Goal: Information Seeking & Learning: Learn about a topic

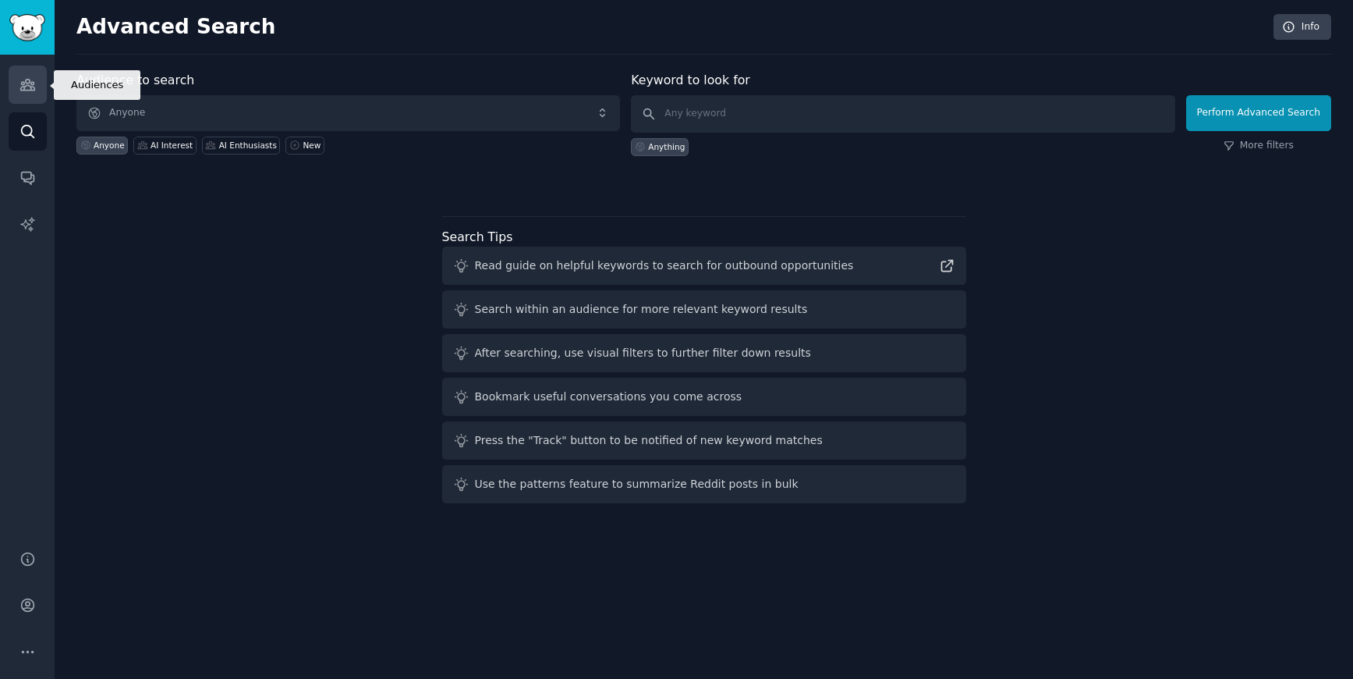
click at [23, 80] on icon "Sidebar" at bounding box center [27, 84] width 16 height 16
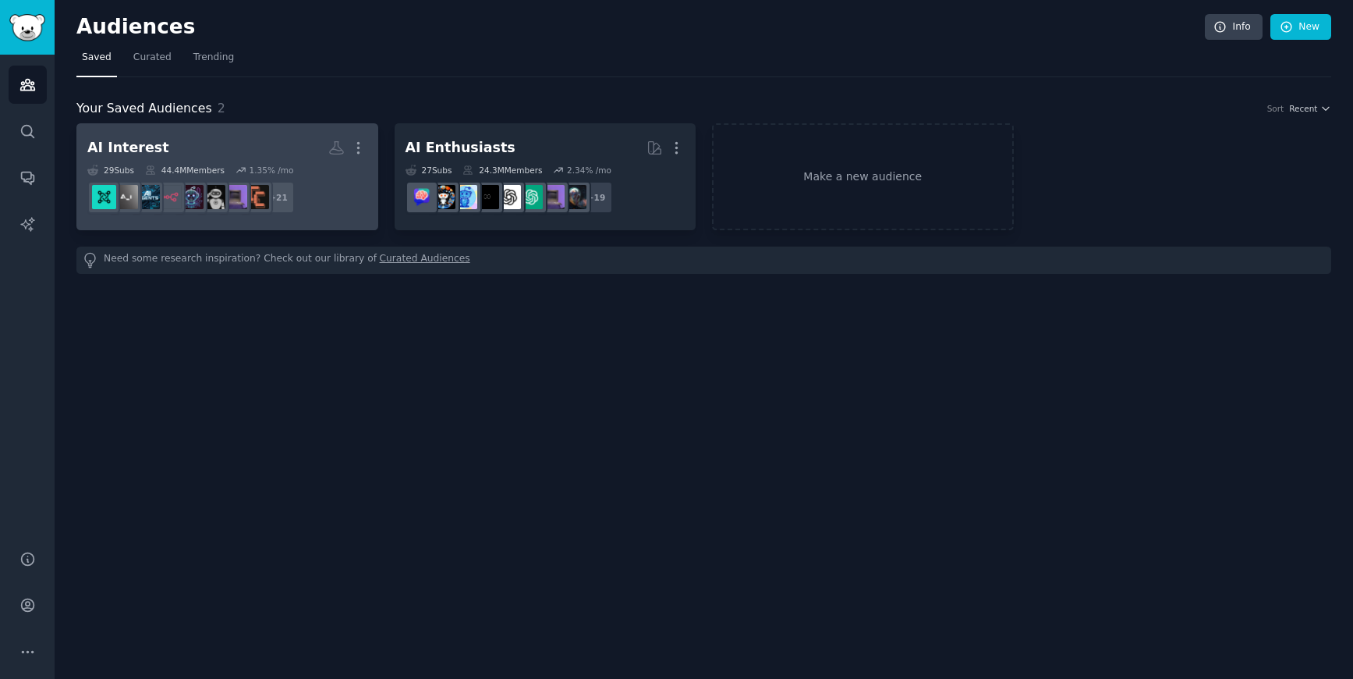
click at [256, 129] on link "AI Interest More 29 Sub s 44.4M Members 1.35 % /mo + 21" at bounding box center [227, 176] width 302 height 107
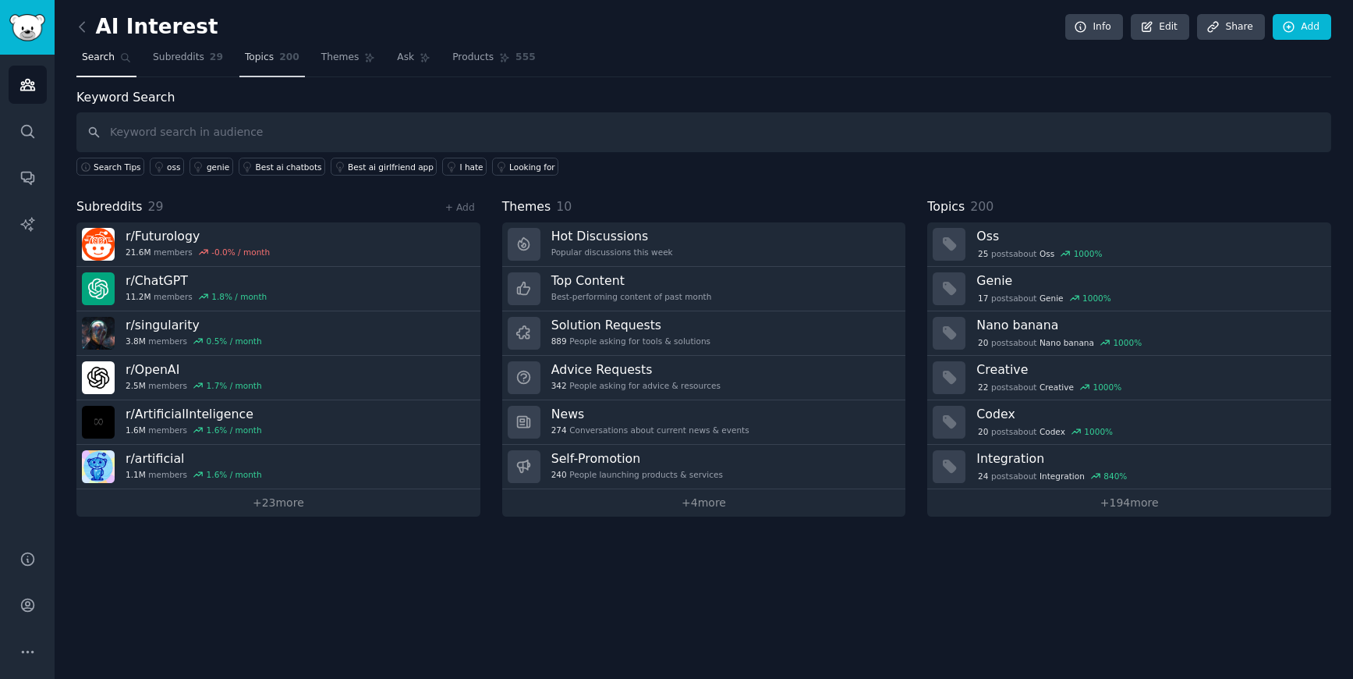
click at [279, 62] on span "200" at bounding box center [289, 58] width 20 height 14
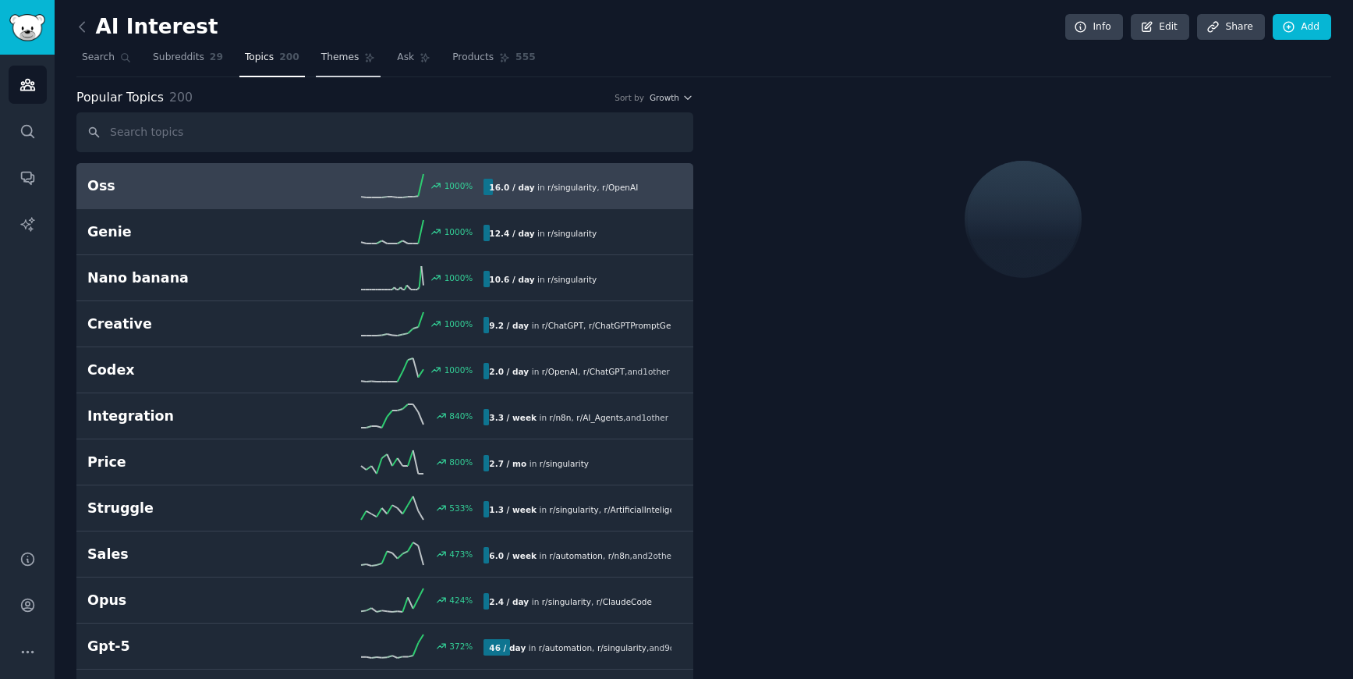
click at [341, 59] on span "Themes" at bounding box center [340, 58] width 38 height 14
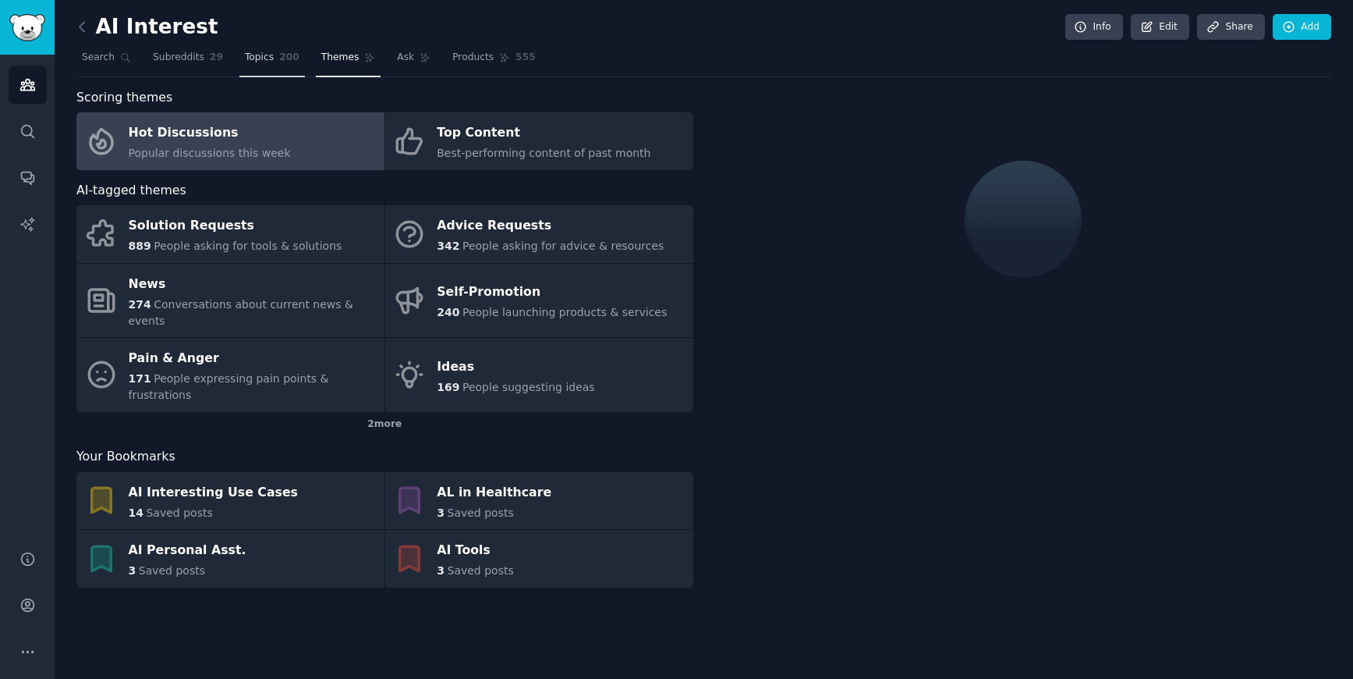
click at [253, 64] on link "Topics 200" at bounding box center [272, 61] width 66 height 32
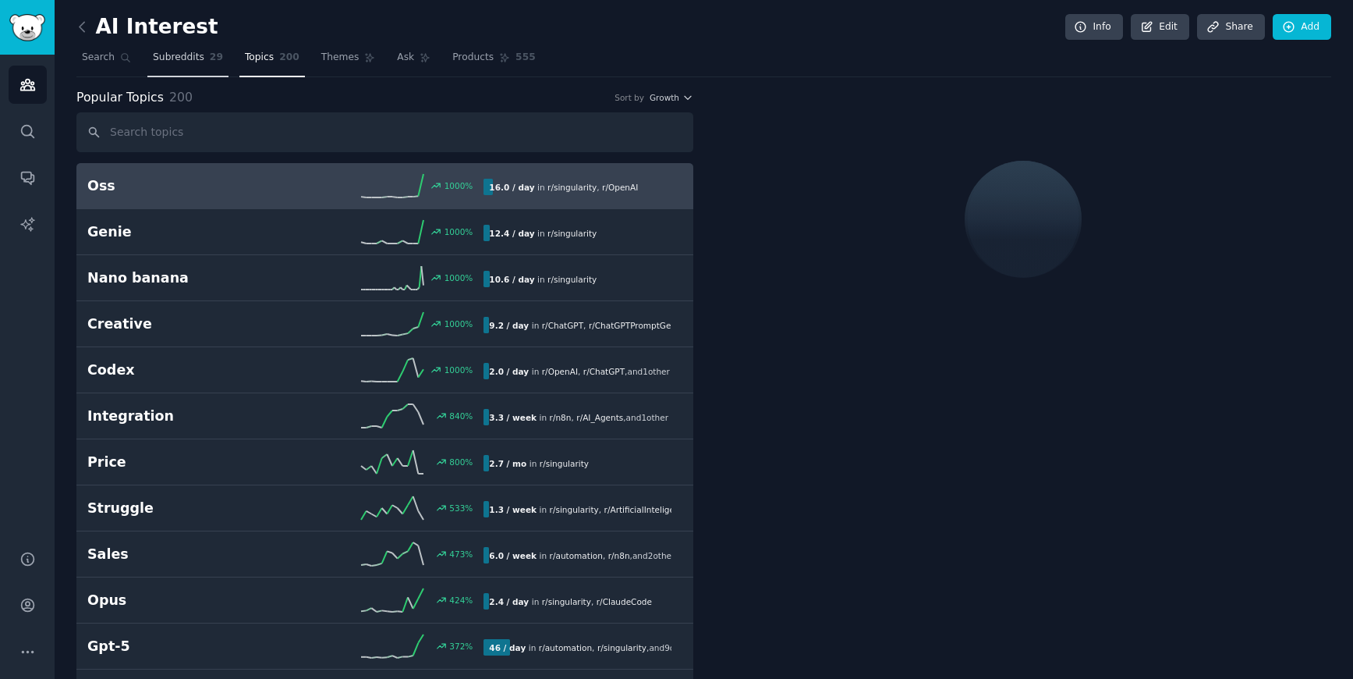
click at [194, 60] on span "Subreddits" at bounding box center [178, 58] width 51 height 14
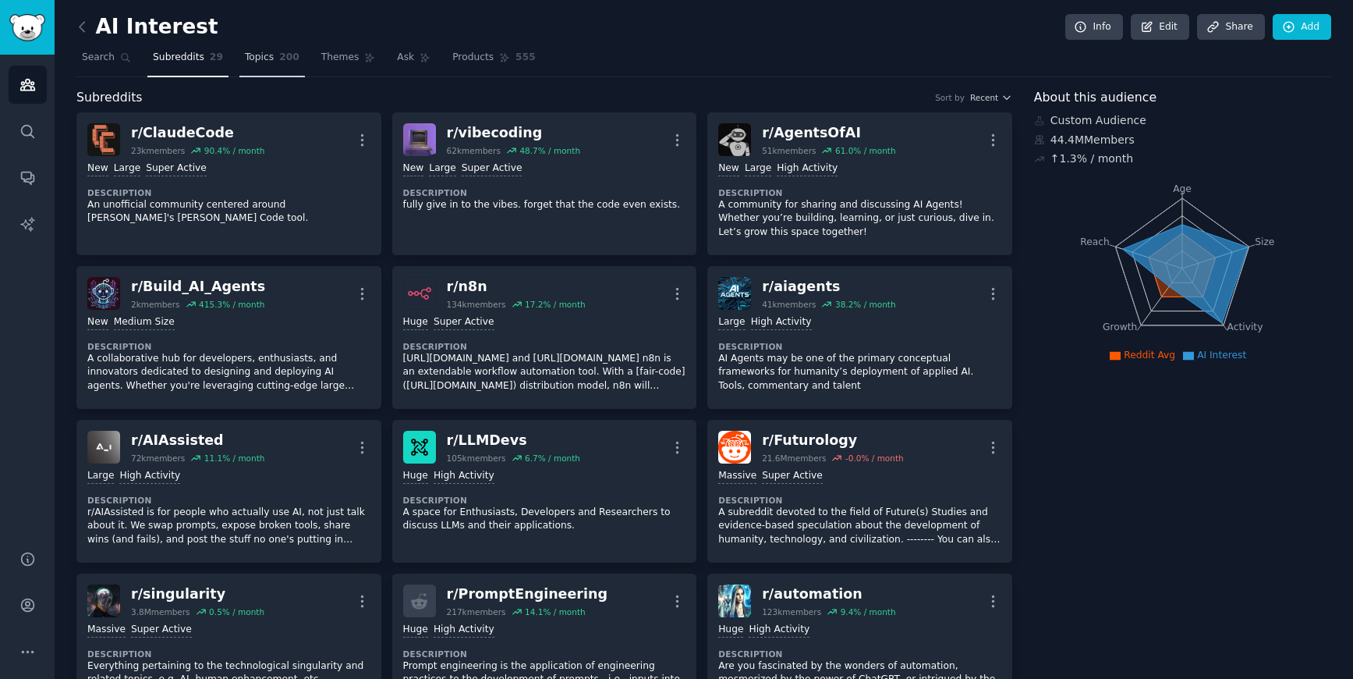
click at [272, 68] on link "Topics 200" at bounding box center [272, 61] width 66 height 32
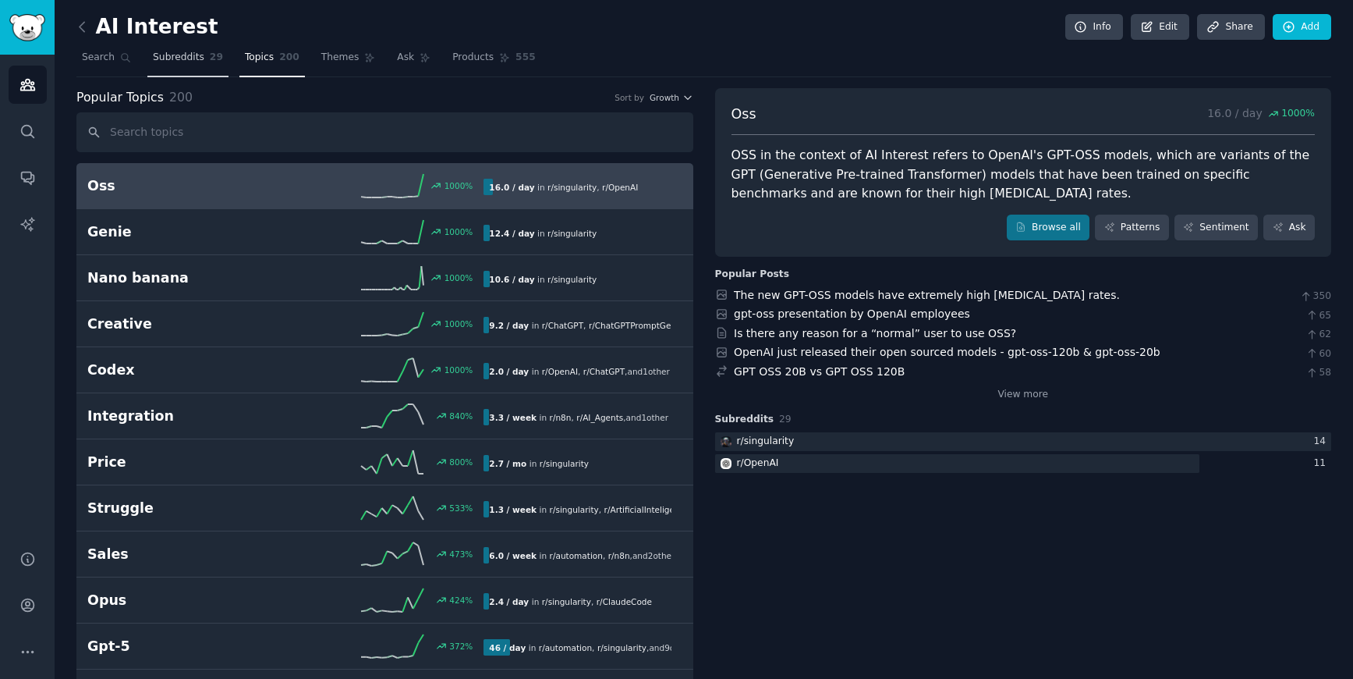
click at [192, 62] on span "Subreddits" at bounding box center [178, 58] width 51 height 14
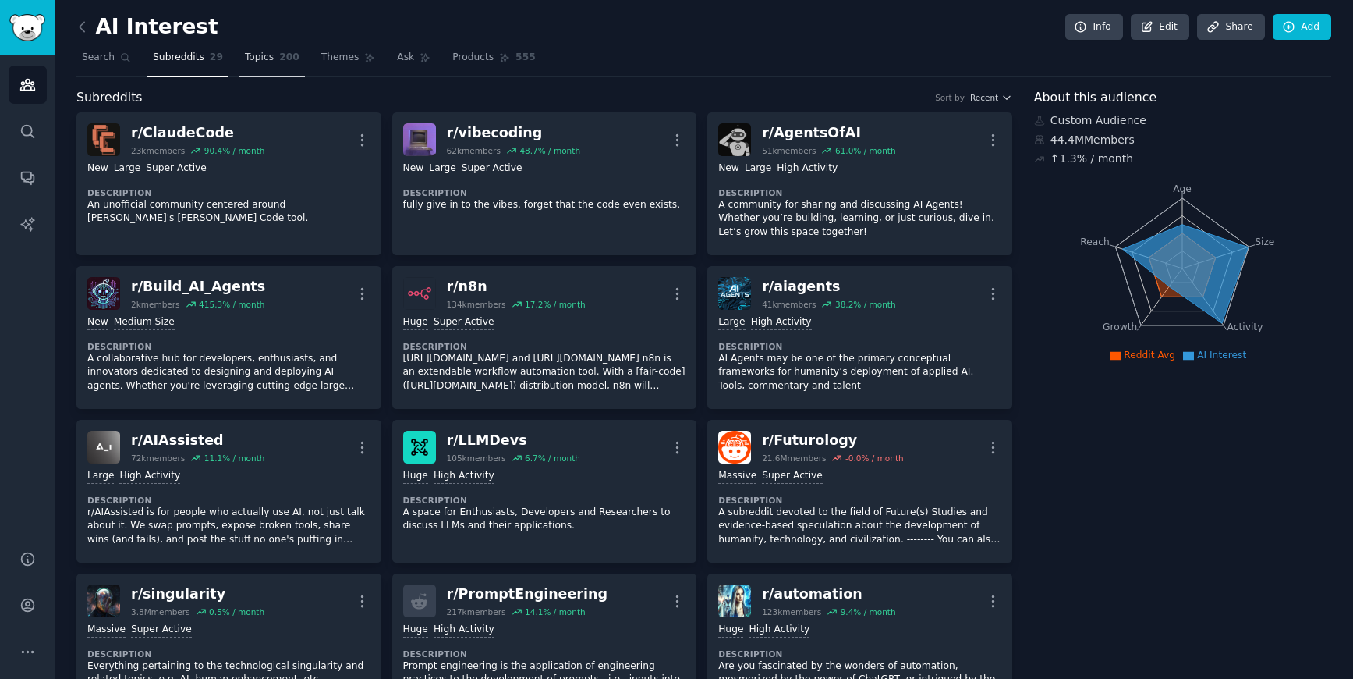
click at [269, 58] on span "Topics" at bounding box center [259, 58] width 29 height 14
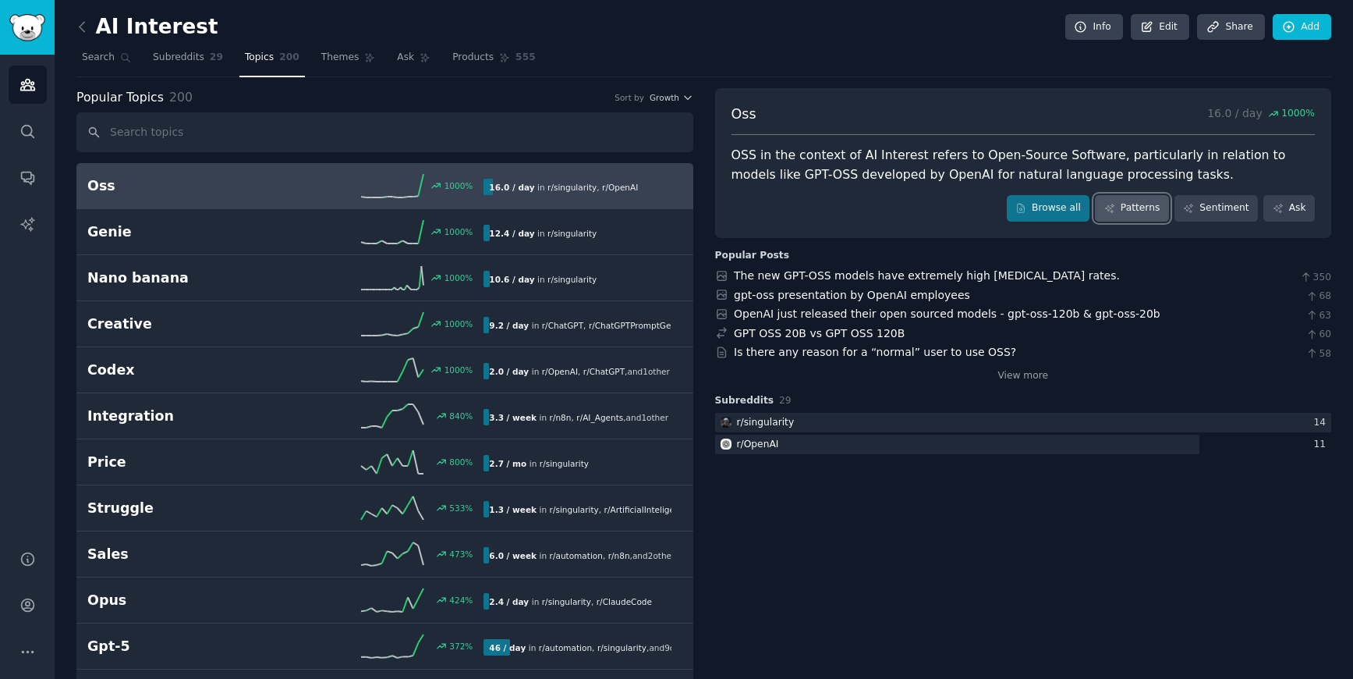
click at [1135, 206] on link "Patterns" at bounding box center [1131, 208] width 73 height 27
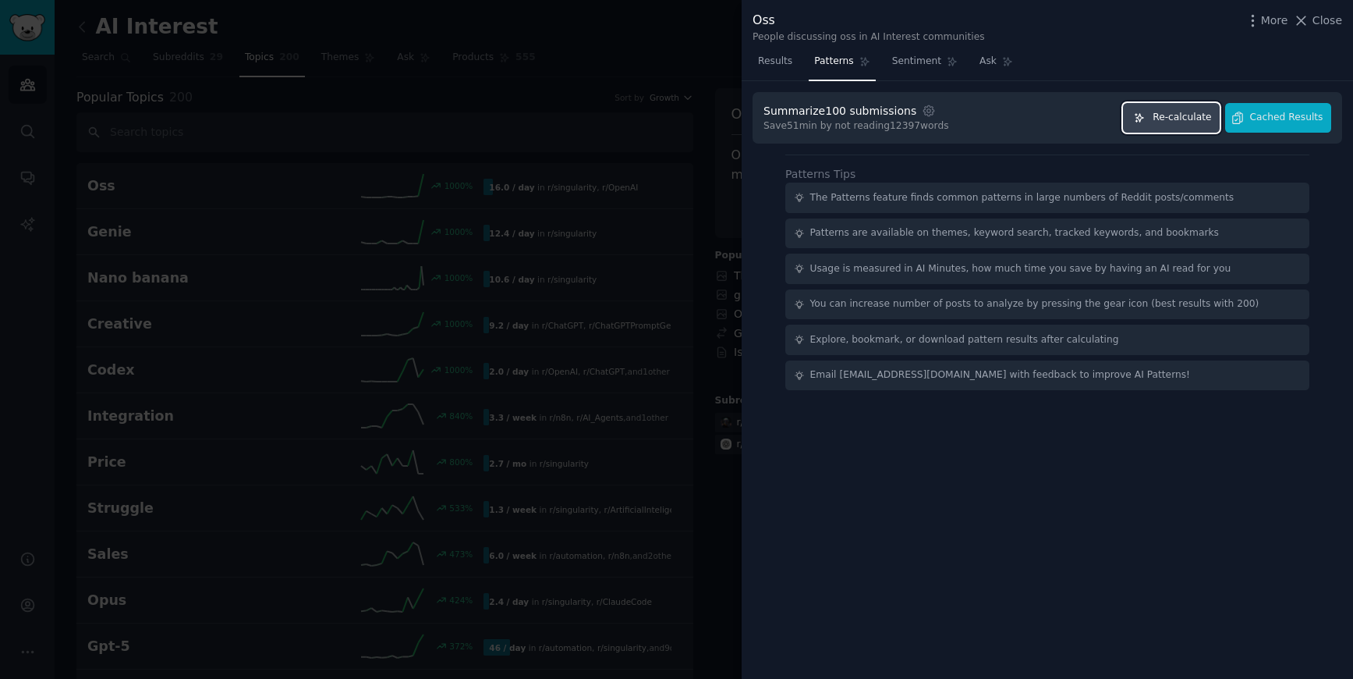
click at [1159, 119] on span "Re-calculate" at bounding box center [1182, 118] width 58 height 14
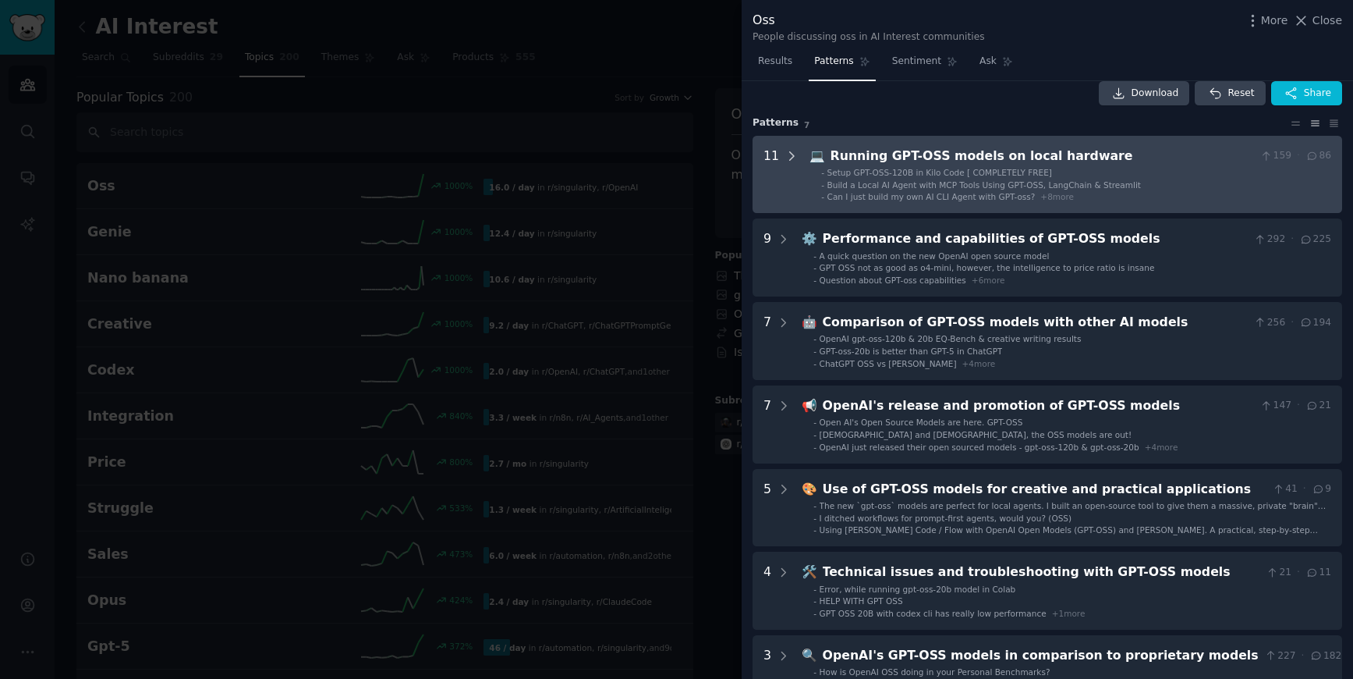
click at [789, 152] on icon at bounding box center [792, 156] width 14 height 14
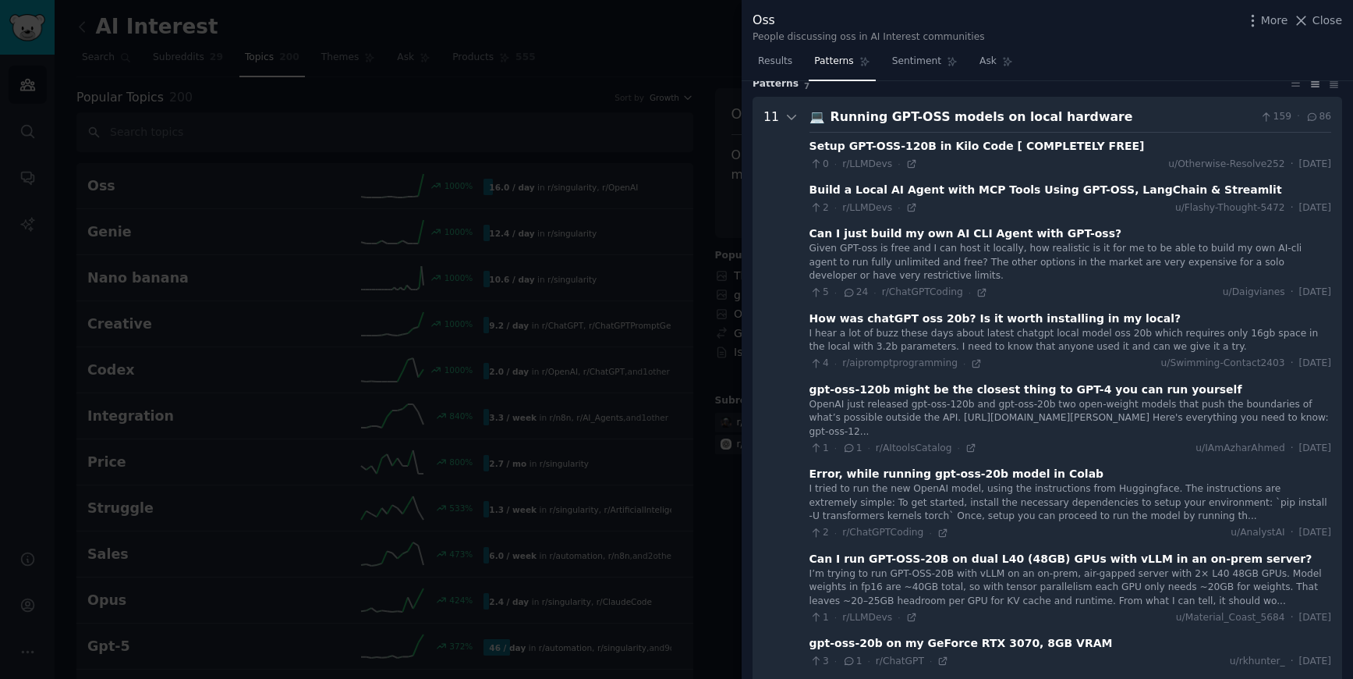
scroll to position [41, 0]
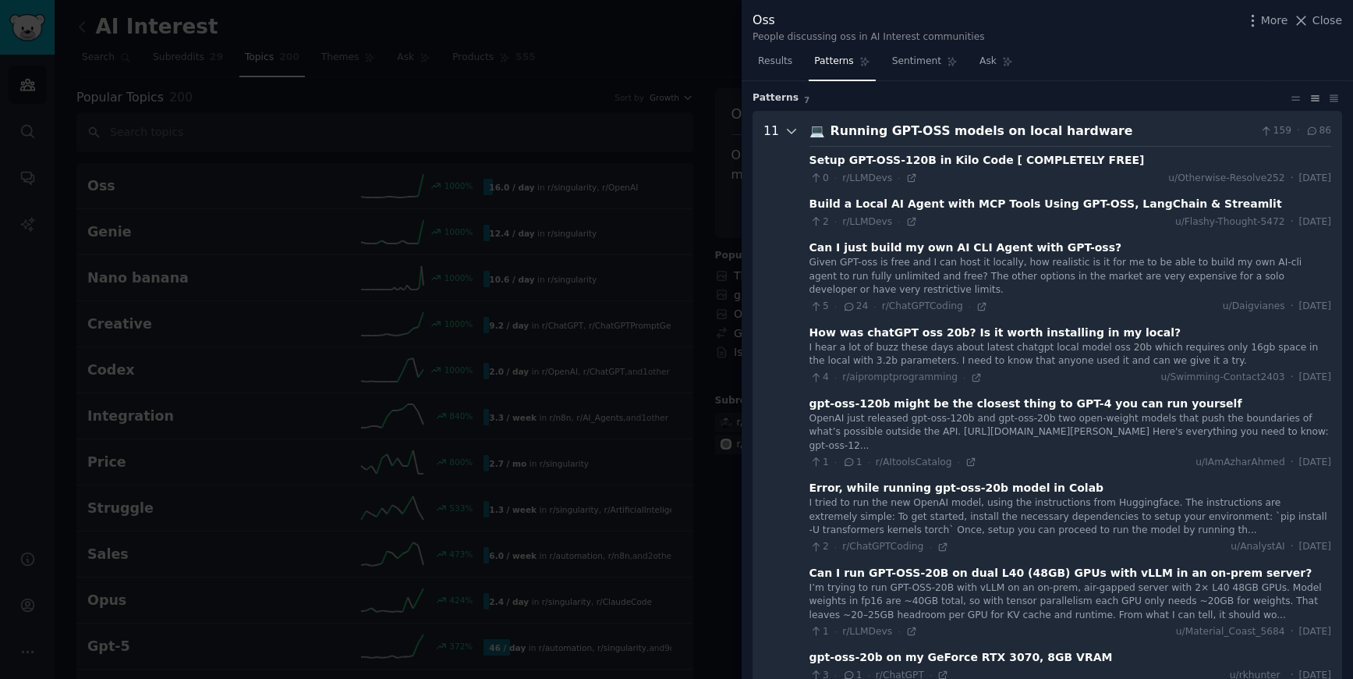
click at [789, 129] on icon at bounding box center [792, 131] width 14 height 14
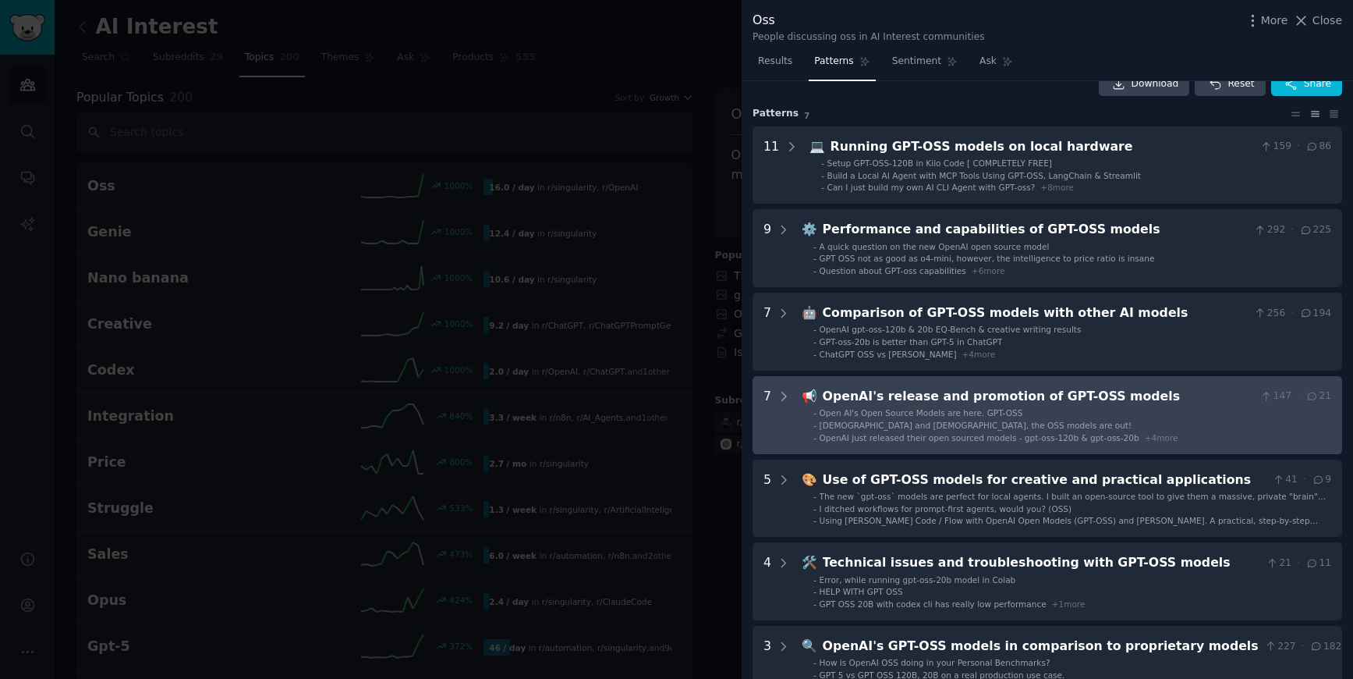
scroll to position [0, 0]
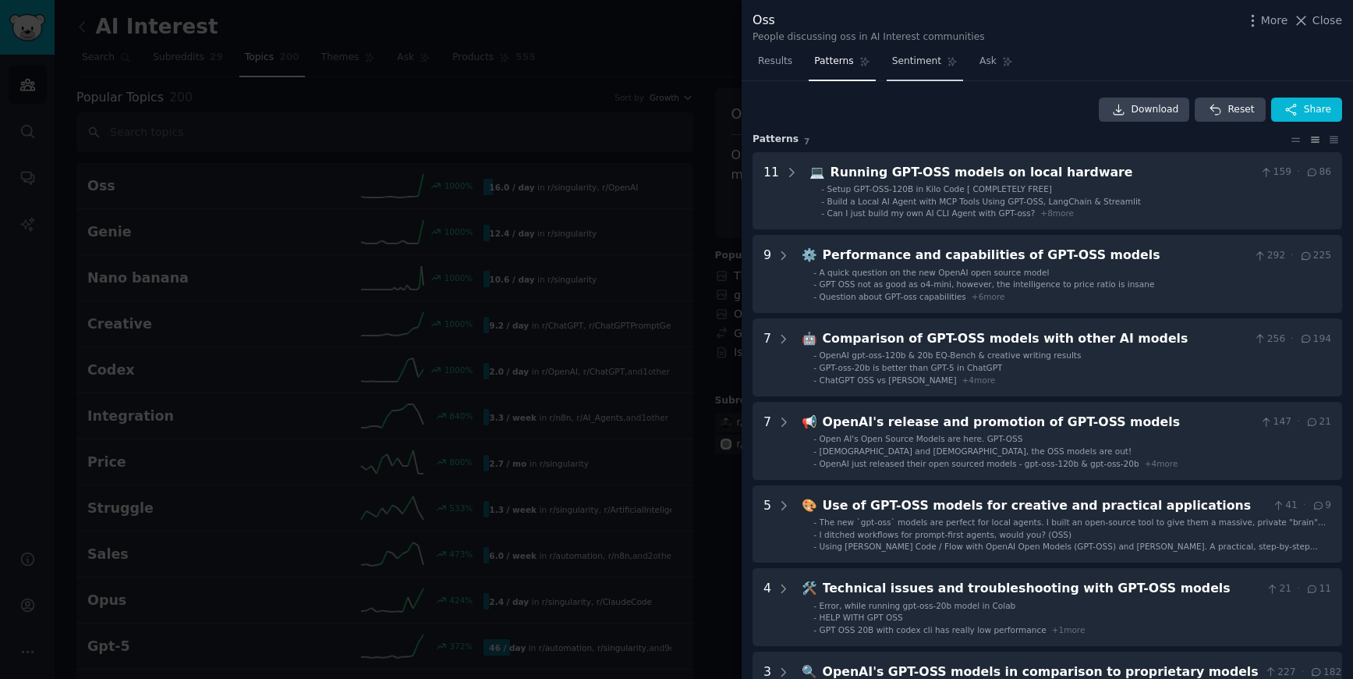
click at [930, 51] on link "Sentiment" at bounding box center [925, 65] width 76 height 32
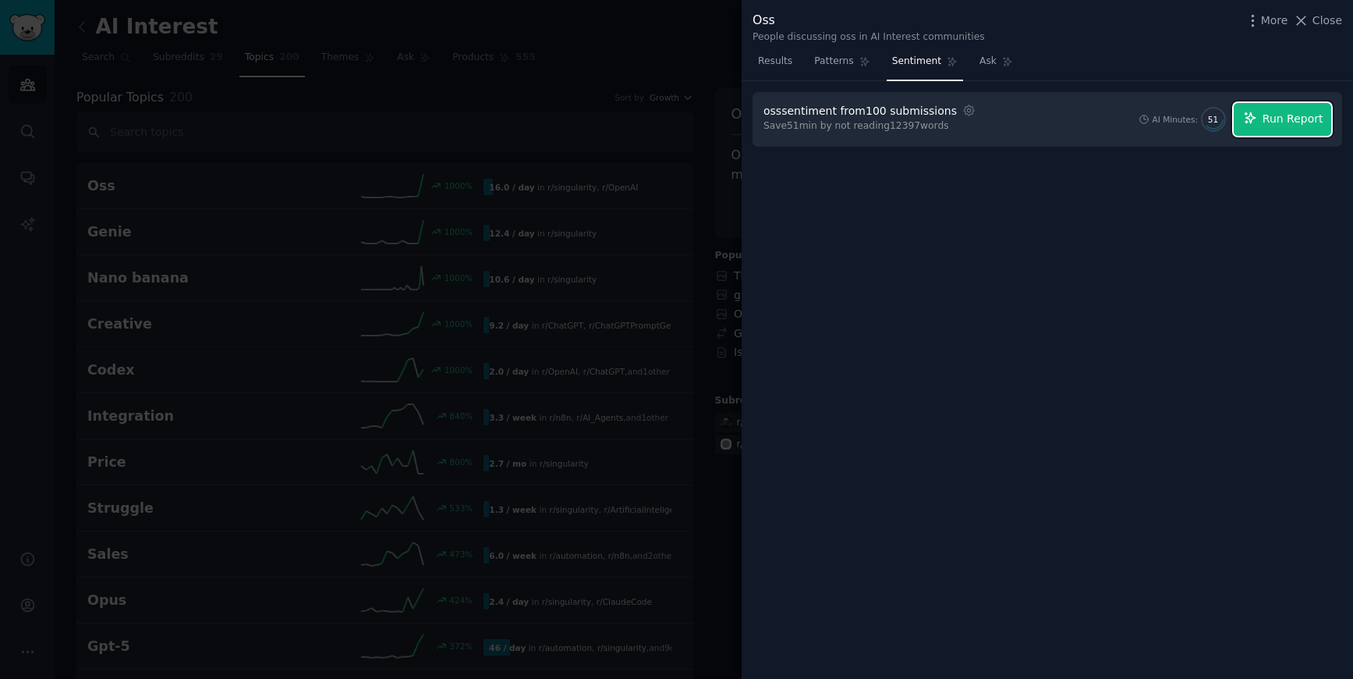
click at [1286, 123] on span "Run Report" at bounding box center [1293, 119] width 61 height 16
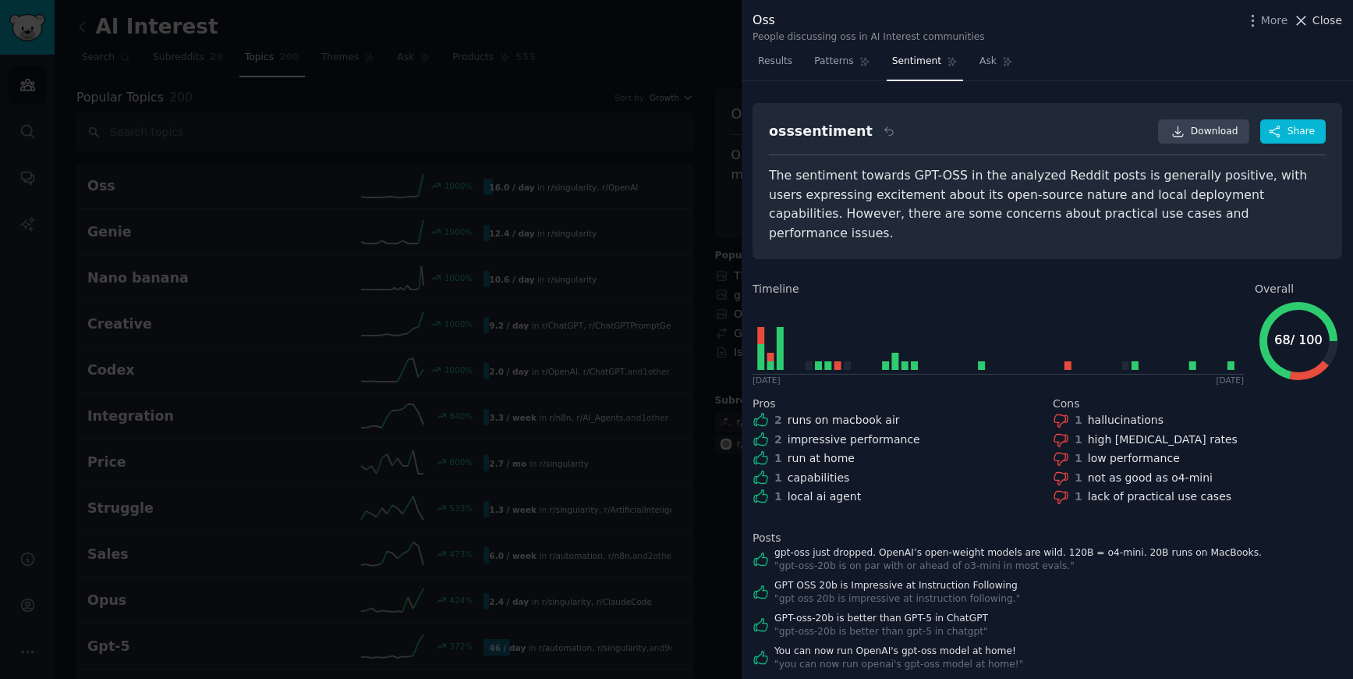
click at [1333, 23] on span "Close" at bounding box center [1328, 20] width 30 height 16
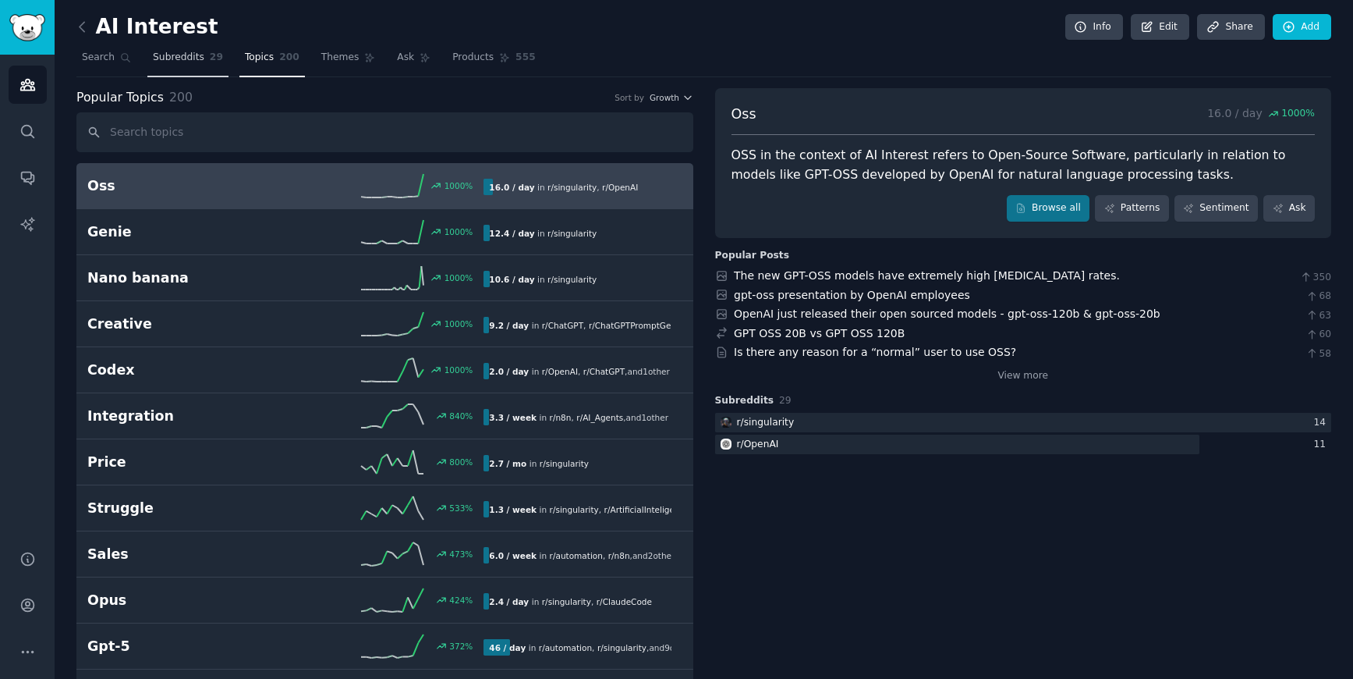
click at [162, 58] on span "Subreddits" at bounding box center [178, 58] width 51 height 14
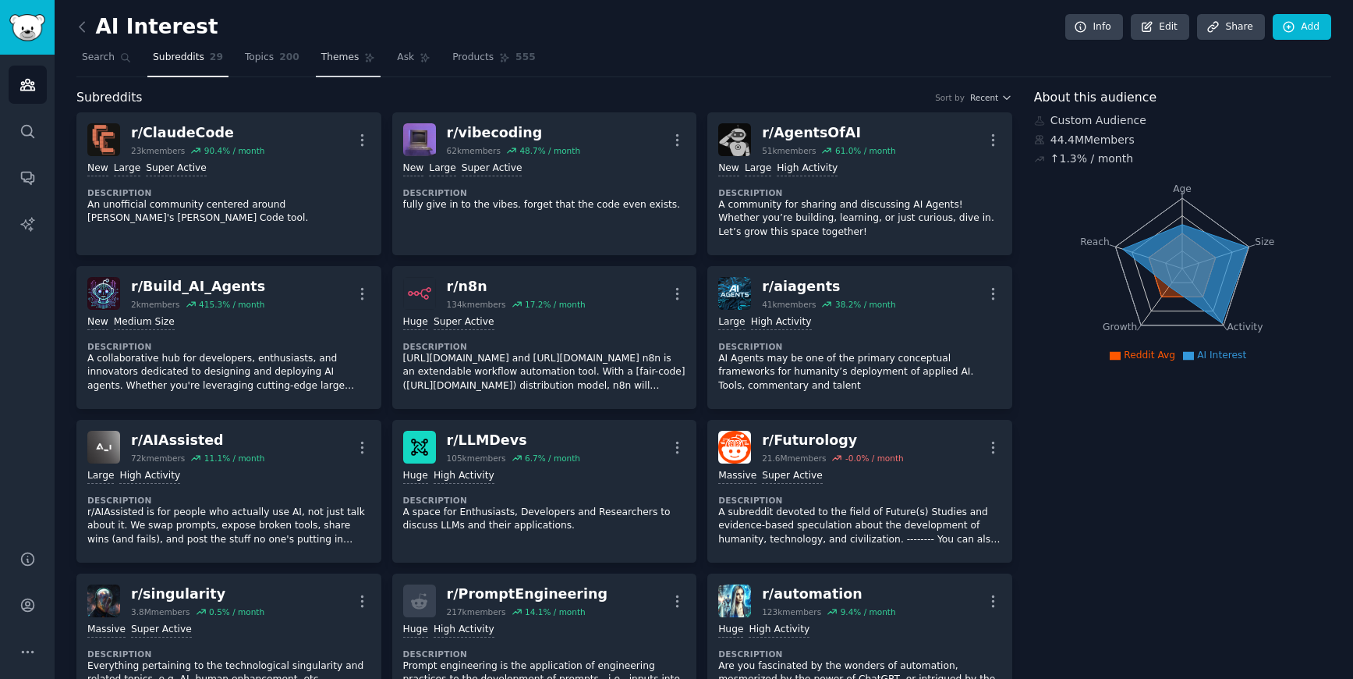
click at [334, 64] on link "Themes" at bounding box center [349, 61] width 66 height 32
